Goal: Contribute content: Add original content to the website for others to see

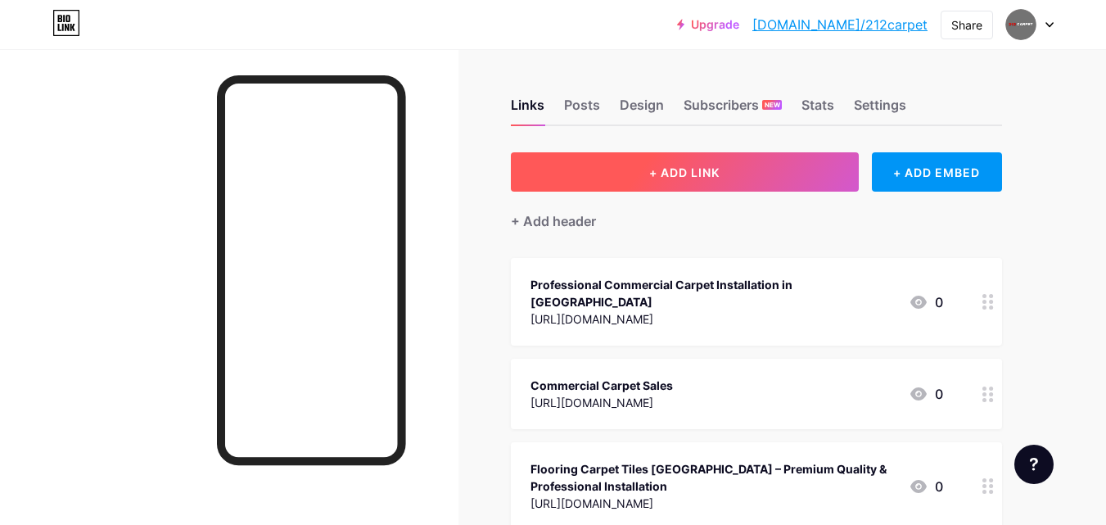
click at [687, 180] on button "+ ADD LINK" at bounding box center [685, 171] width 348 height 39
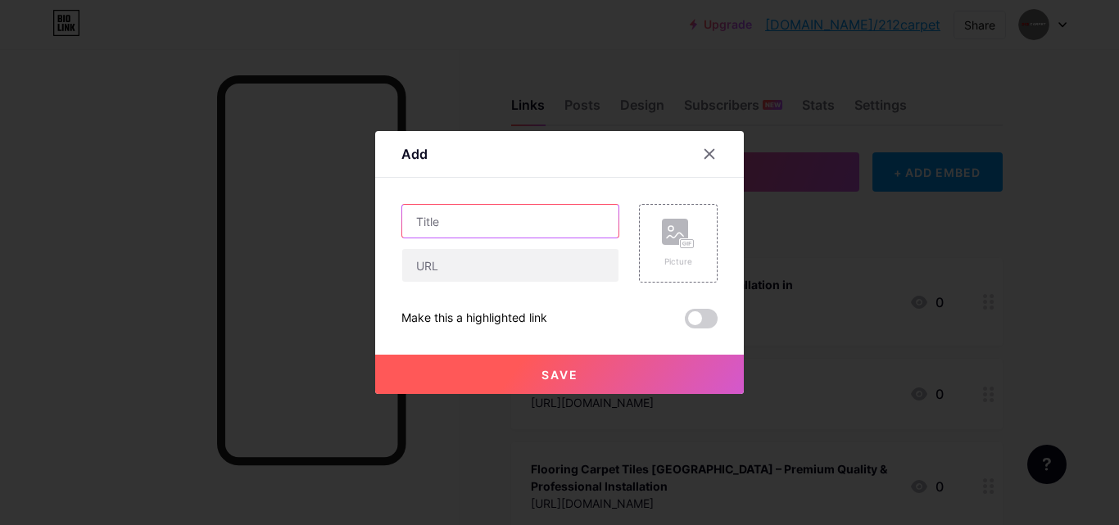
click at [482, 223] on input "text" at bounding box center [510, 221] width 216 height 33
paste input "Seamless Commercial Carpet Installation for NYC Offices"
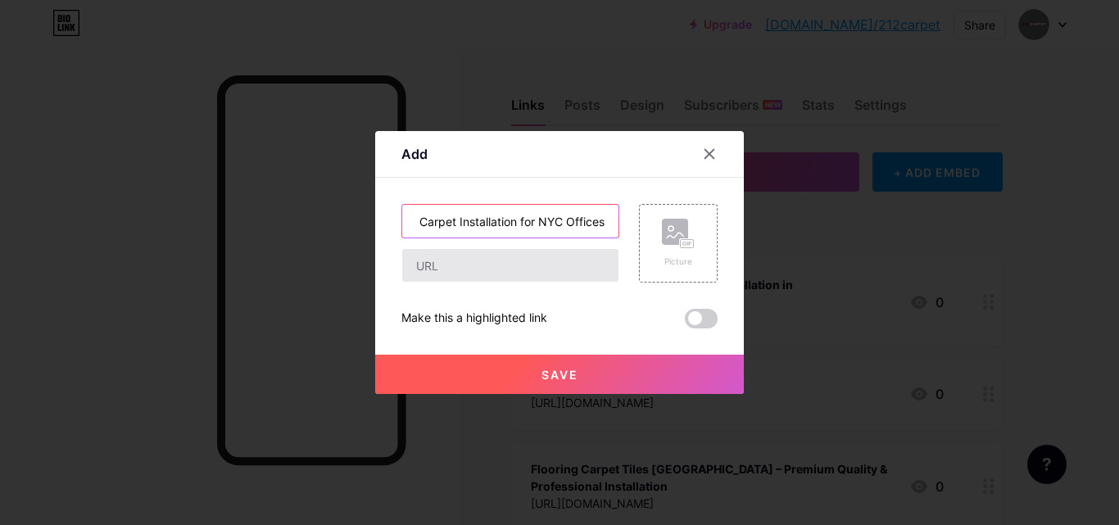
type input "Seamless Commercial Carpet Installation for NYC Offices"
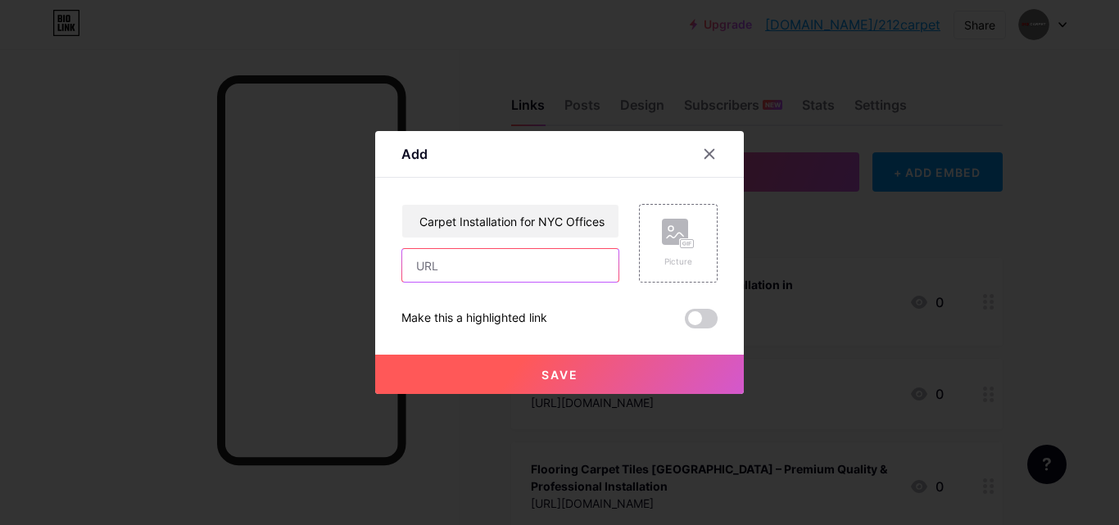
scroll to position [0, 0]
click at [491, 279] on input "text" at bounding box center [510, 265] width 216 height 33
paste input "[URL][DOMAIN_NAME]"
type input "[URL][DOMAIN_NAME]"
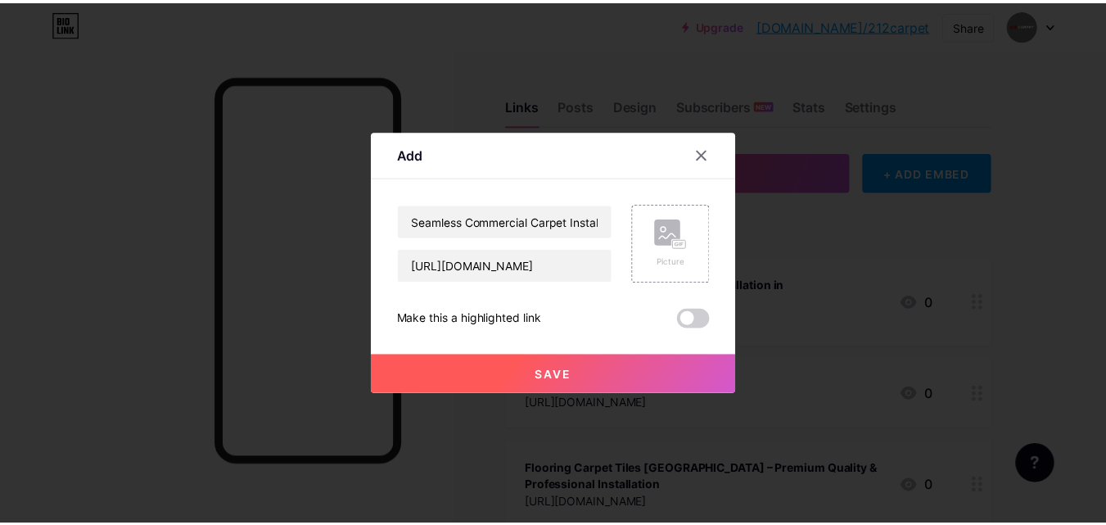
scroll to position [0, 0]
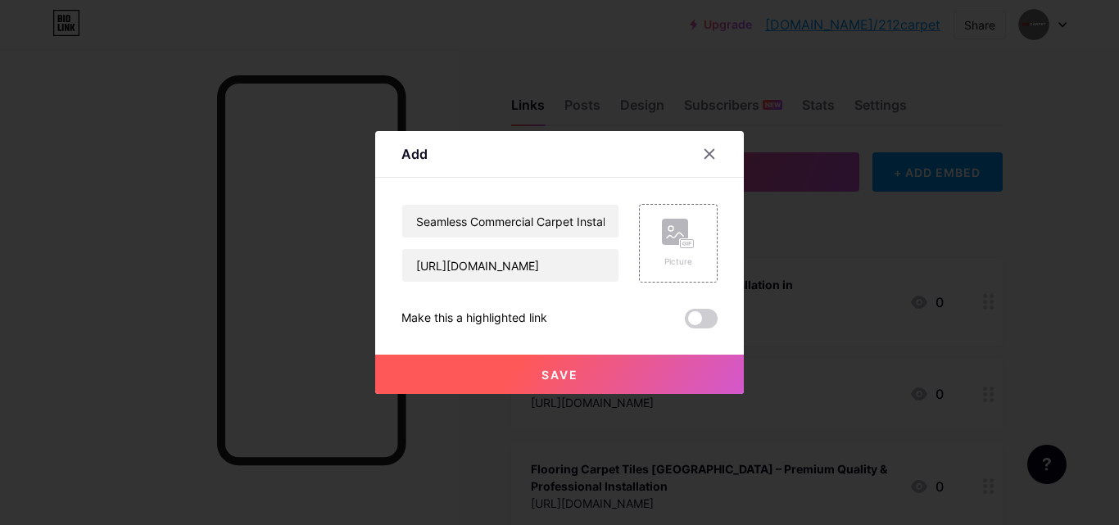
click at [545, 364] on button "Save" at bounding box center [559, 374] width 369 height 39
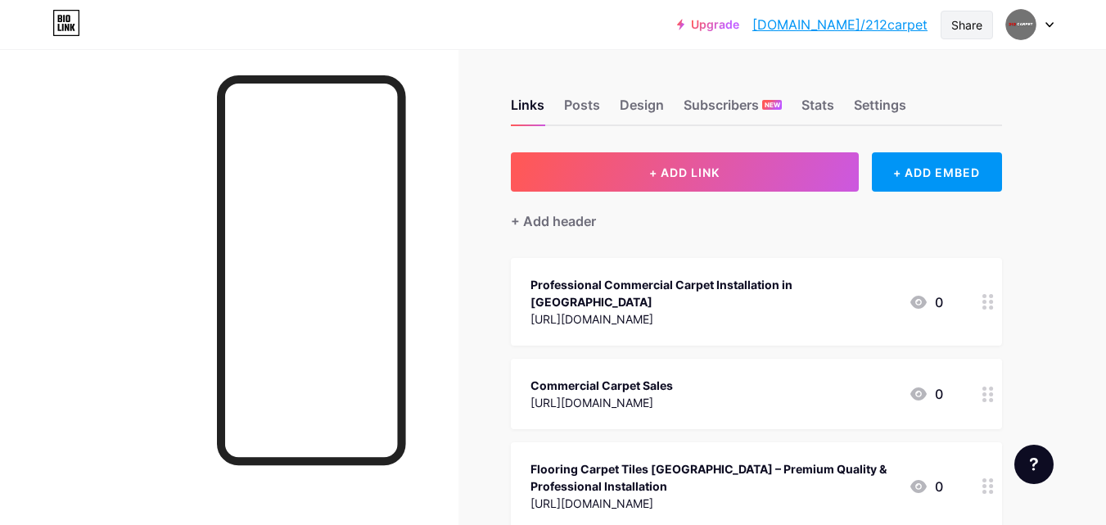
click at [953, 23] on div "Share" at bounding box center [967, 24] width 31 height 17
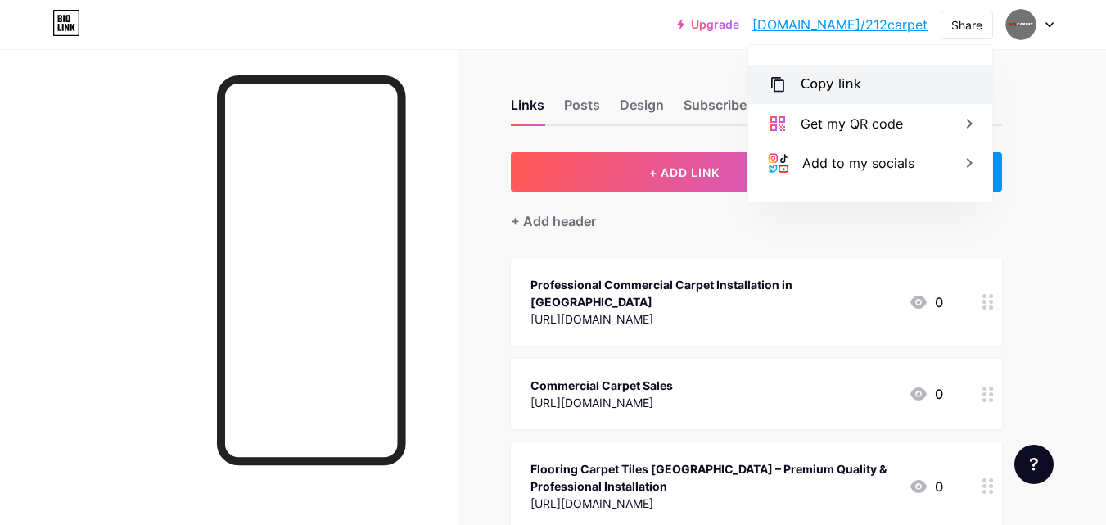
click at [817, 77] on div "Copy link" at bounding box center [831, 85] width 61 height 20
